Goal: Find specific page/section: Find specific page/section

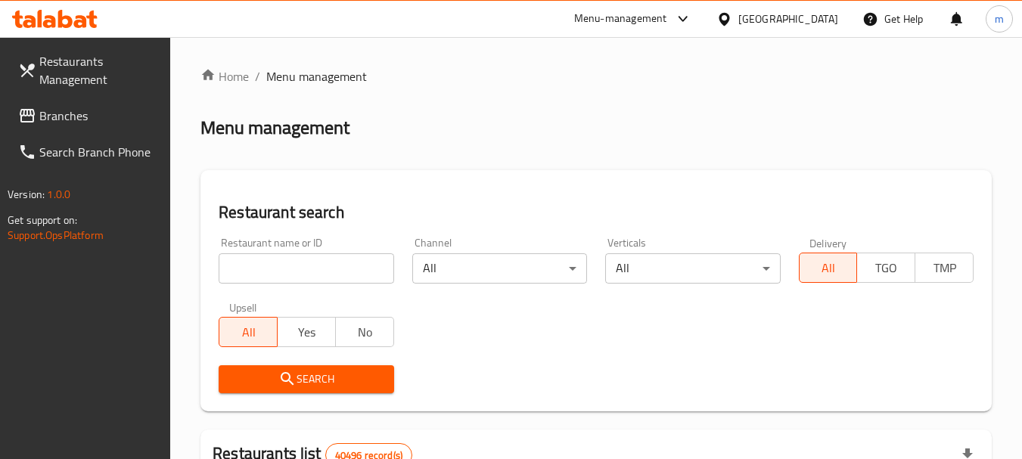
click at [262, 262] on input "search" at bounding box center [306, 268] width 175 height 30
click at [43, 116] on span "Branches" at bounding box center [98, 116] width 119 height 18
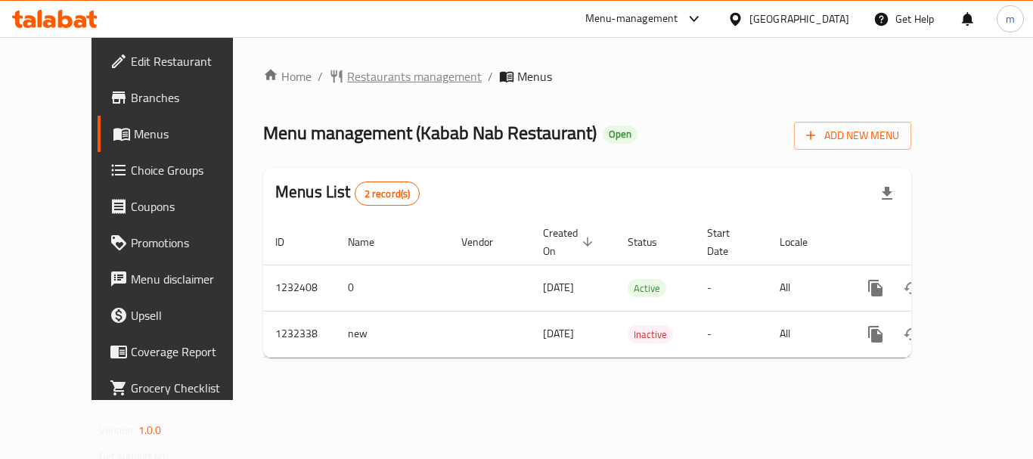
click at [347, 76] on span "Restaurants management" at bounding box center [414, 76] width 135 height 18
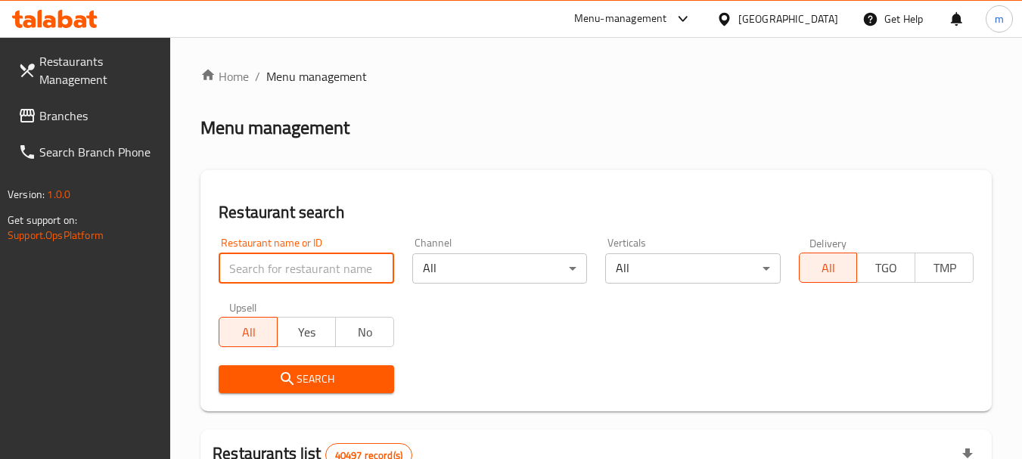
click at [286, 275] on input "search" at bounding box center [306, 268] width 175 height 30
paste input "677743"
type input "677743"
click button "Search" at bounding box center [306, 379] width 175 height 28
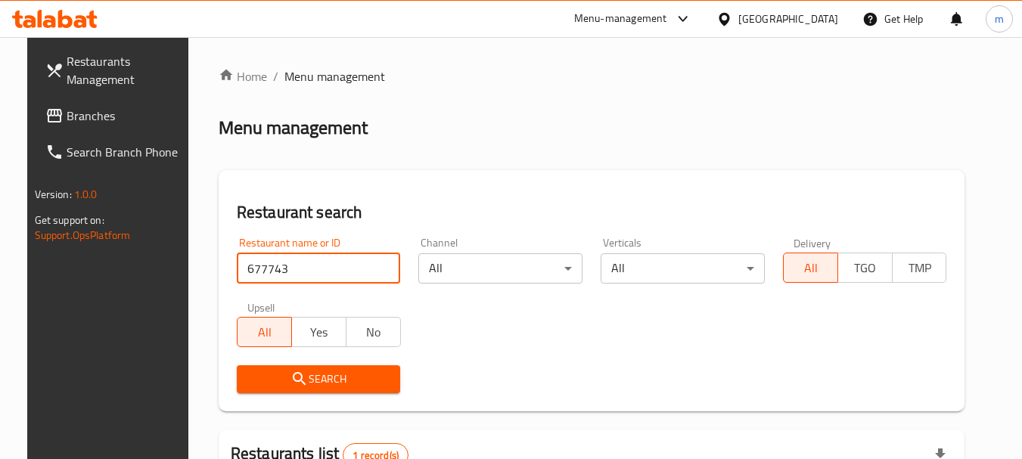
click at [277, 377] on span "Search" at bounding box center [319, 379] width 140 height 19
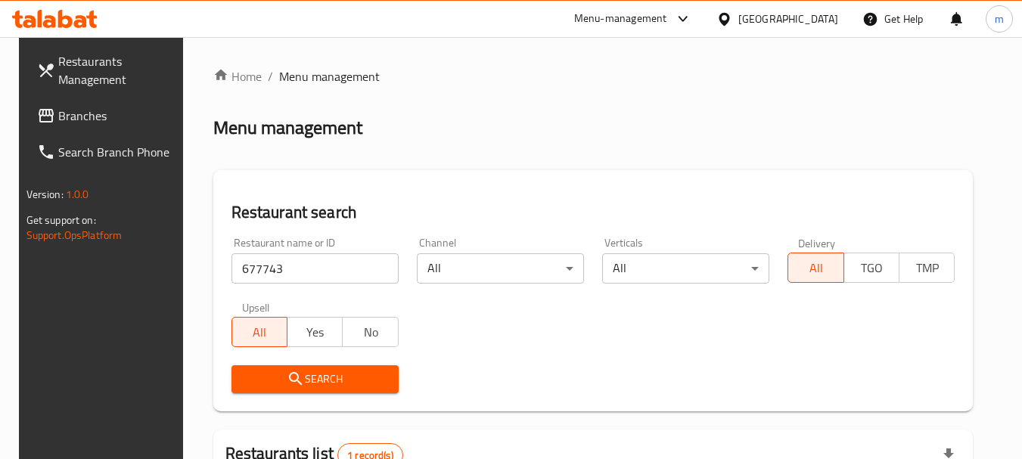
scroll to position [197, 0]
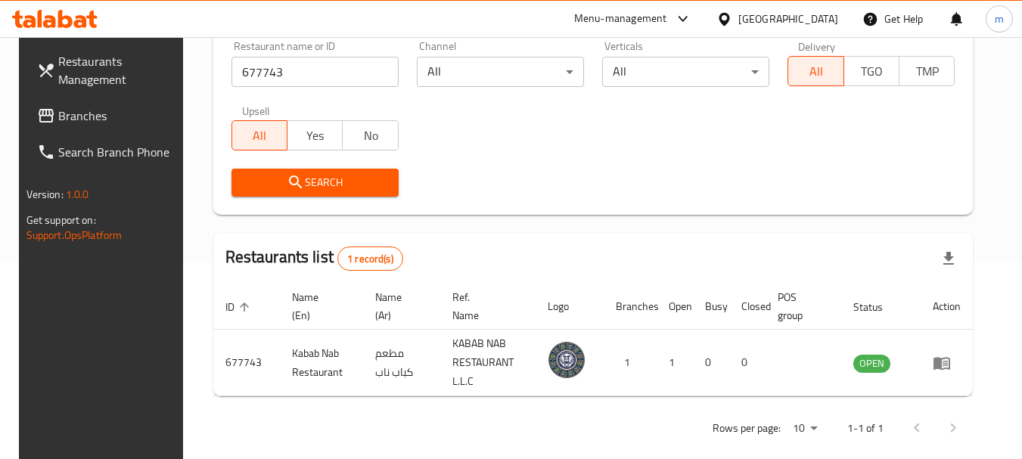
click at [64, 122] on span "Branches" at bounding box center [117, 116] width 119 height 18
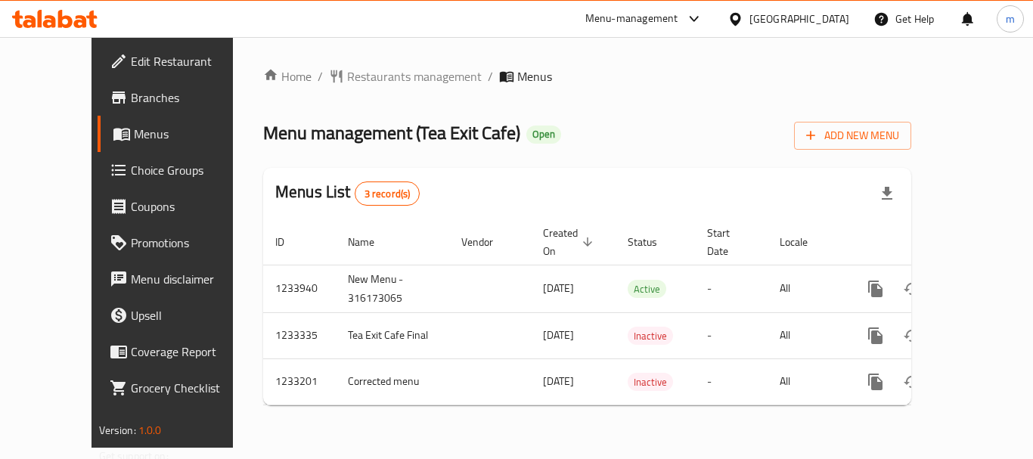
click at [347, 84] on span "Restaurants management" at bounding box center [414, 76] width 135 height 18
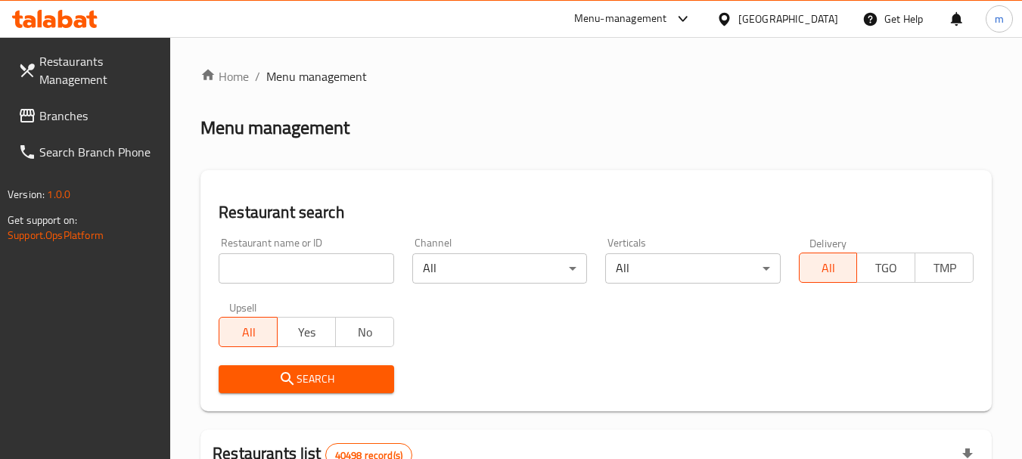
click at [272, 274] on input "search" at bounding box center [306, 268] width 175 height 30
paste input "678034"
type input "678034"
click at [311, 381] on span "Search" at bounding box center [306, 379] width 150 height 19
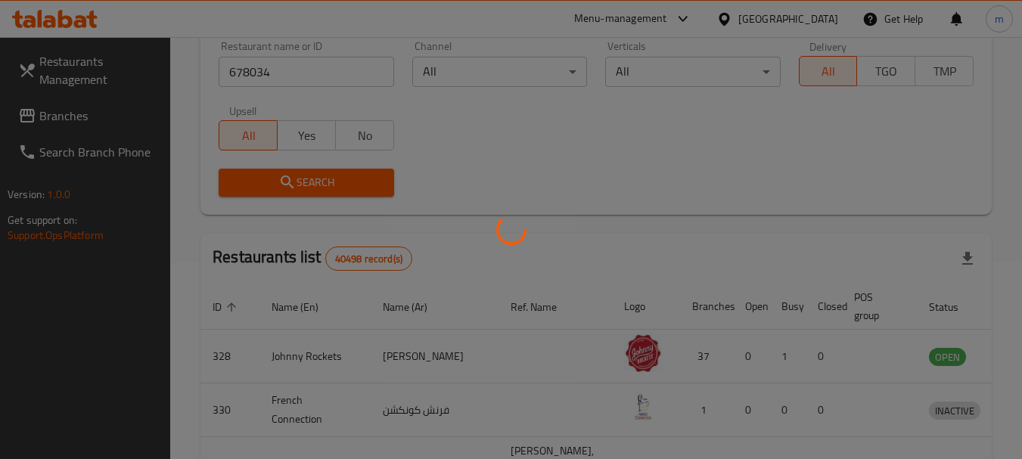
scroll to position [203, 0]
